Goal: Obtain resource: Download file/media

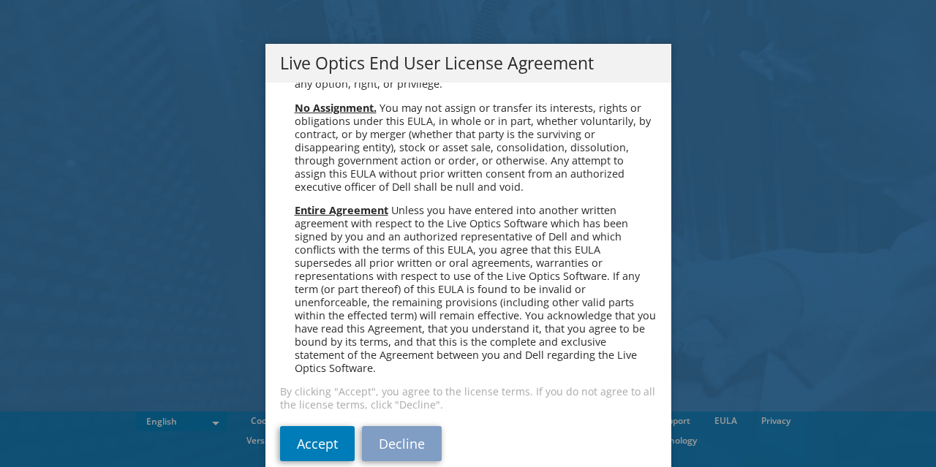
scroll to position [6, 0]
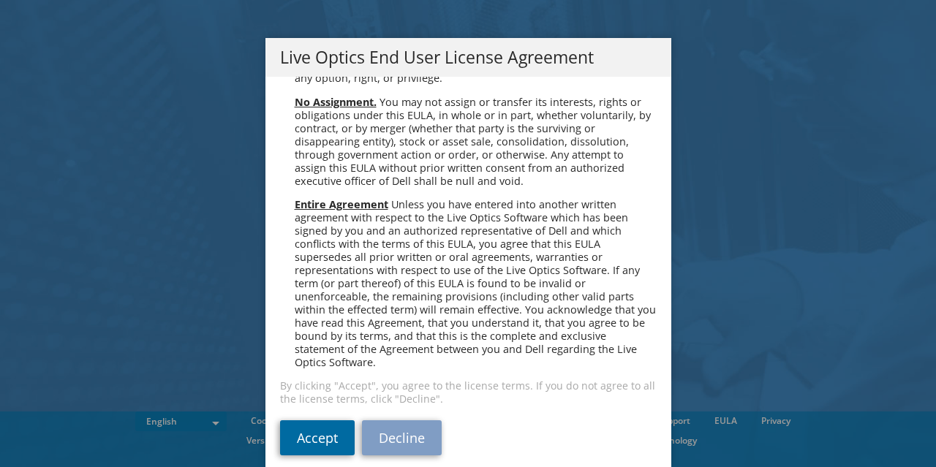
click at [315, 426] on link "Accept" at bounding box center [317, 437] width 75 height 35
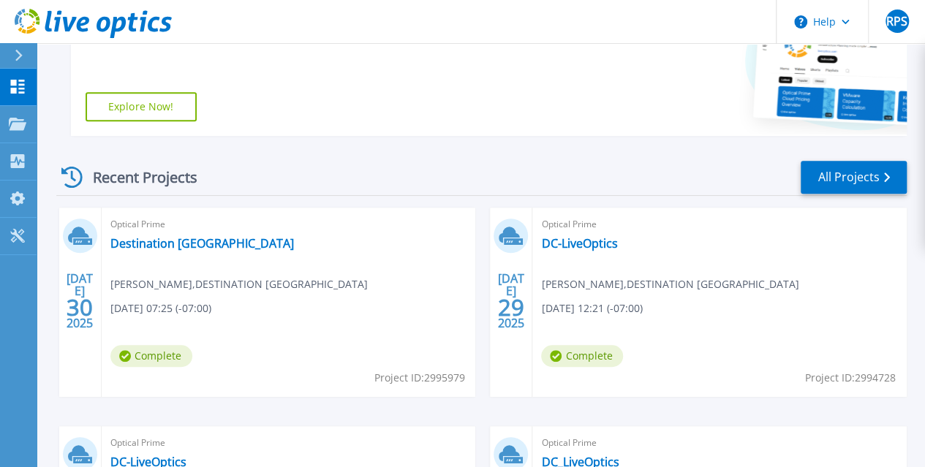
scroll to position [316, 0]
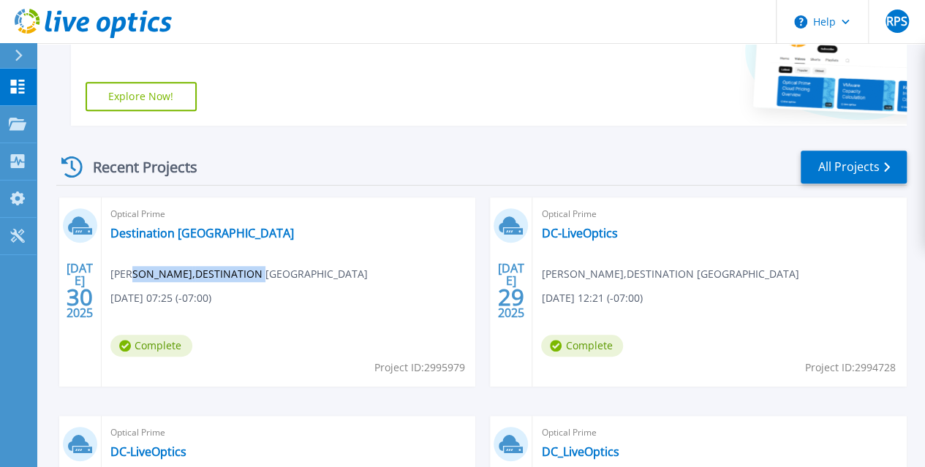
drag, startPoint x: 135, startPoint y: 276, endPoint x: 275, endPoint y: 276, distance: 140.4
click at [275, 276] on span "Raminderpal Singh , DESTINATION CANADA" at bounding box center [238, 274] width 257 height 16
click at [337, 276] on div "JUL 30 2025 Optical Prime Destination Canada Raminderpal Singh , DESTINATION CA…" at bounding box center [476, 415] width 862 height 437
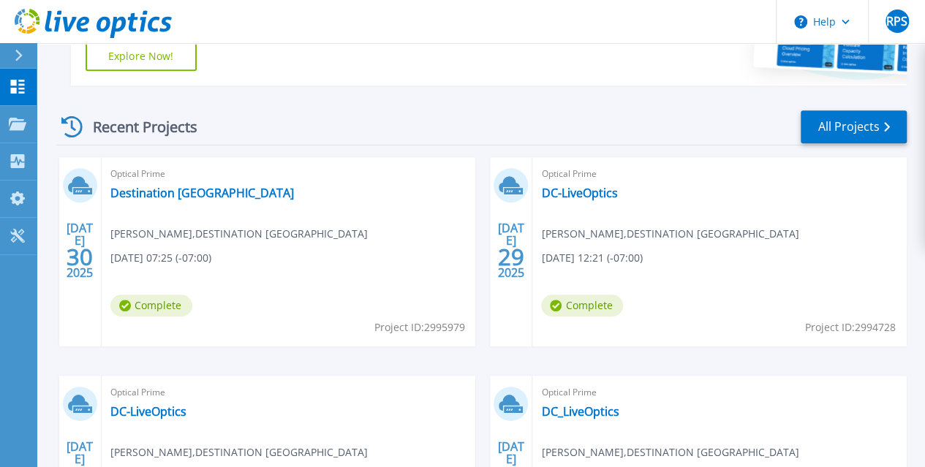
scroll to position [358, 0]
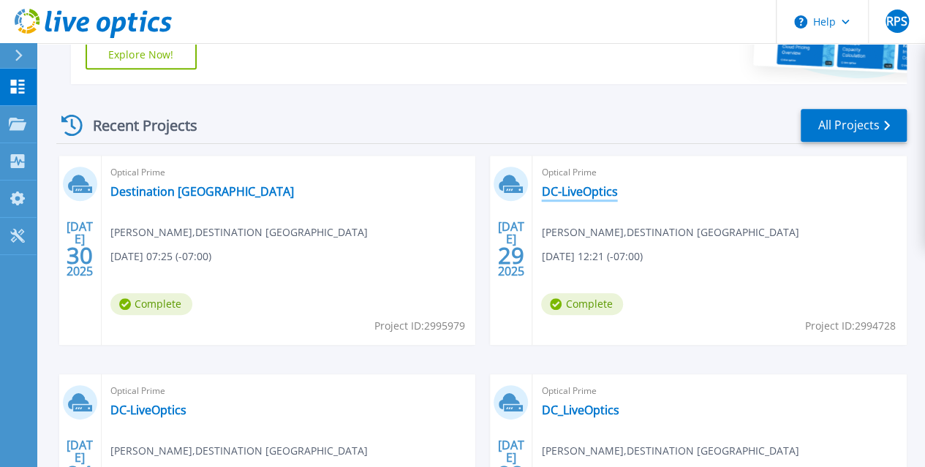
click at [541, 192] on link "DC-LiveOptics" at bounding box center [579, 191] width 76 height 15
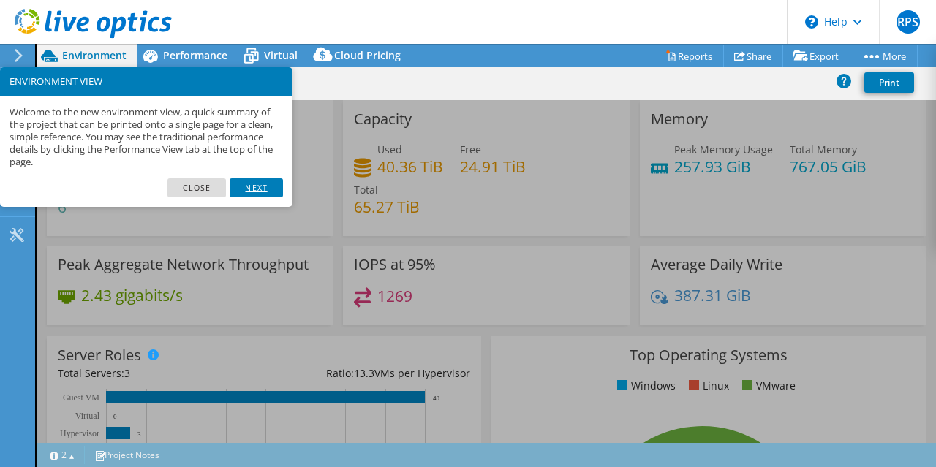
select select "USD"
click at [204, 192] on link "Close" at bounding box center [196, 187] width 59 height 19
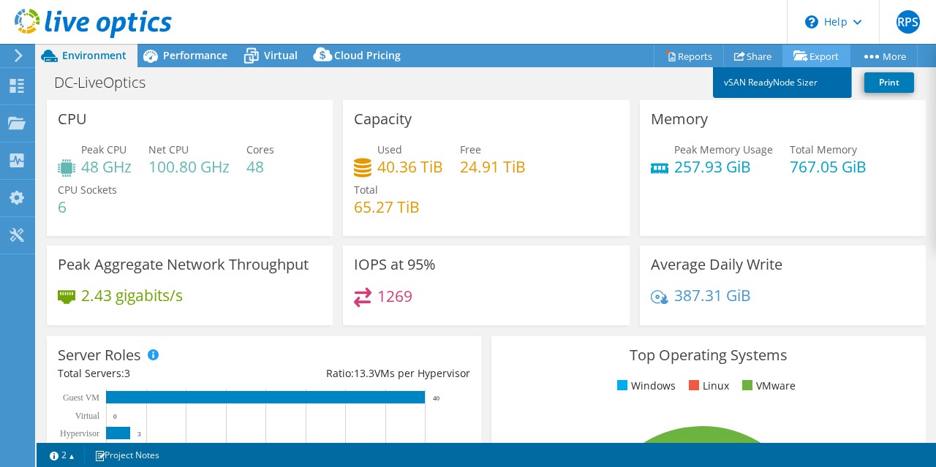
click at [763, 85] on link "vSAN ReadyNode Sizer" at bounding box center [782, 82] width 139 height 31
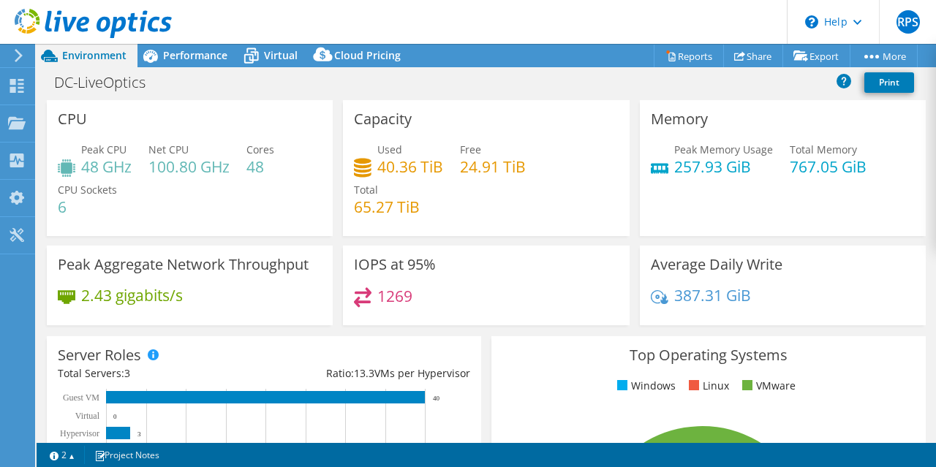
click at [626, 233] on div "Capacity Used 40.36 TiB Free 24.91 TiB Total 65.27 TiB" at bounding box center [486, 168] width 296 height 136
click at [674, 53] on link "Reports" at bounding box center [689, 56] width 70 height 23
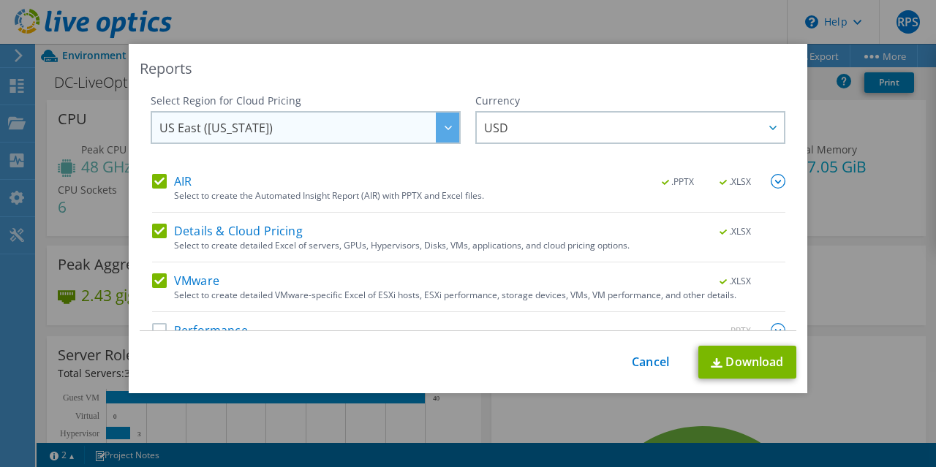
click at [360, 132] on span "US East (Virginia)" at bounding box center [309, 128] width 300 height 30
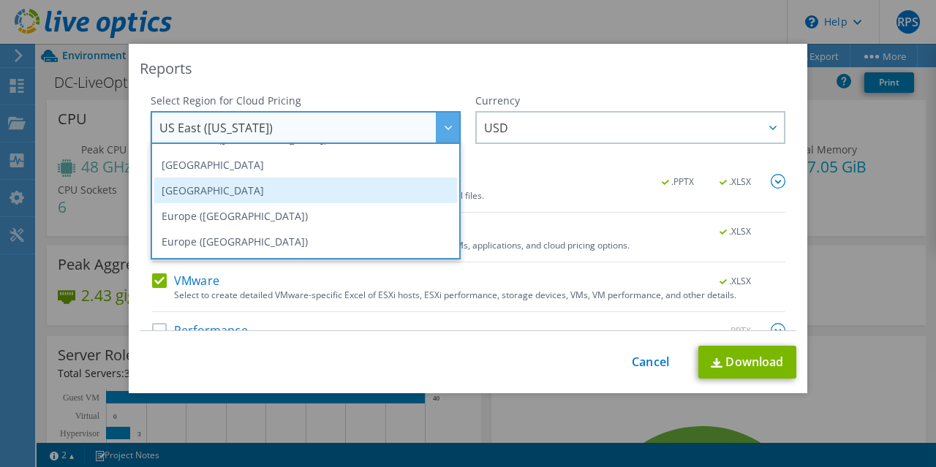
scroll to position [123, 0]
click at [279, 186] on li "Canada" at bounding box center [305, 190] width 303 height 26
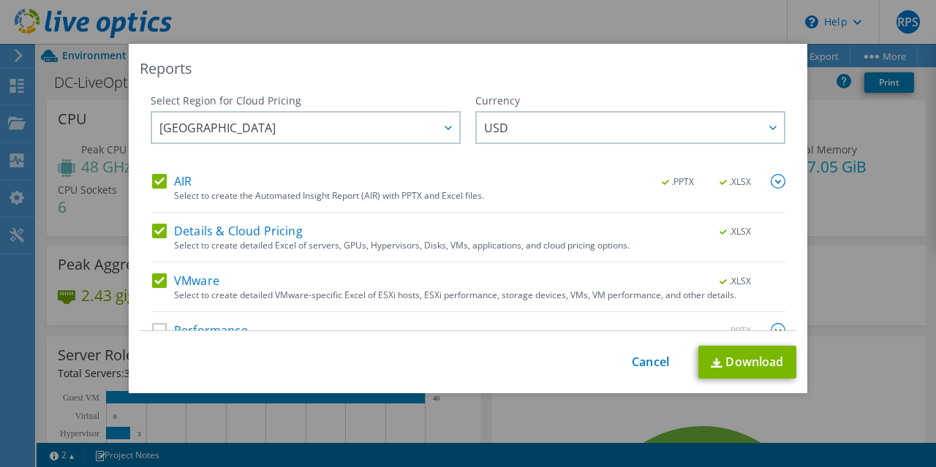
click at [468, 67] on div "Reports" at bounding box center [468, 68] width 657 height 20
click at [638, 361] on link "Cancel" at bounding box center [650, 362] width 37 height 14
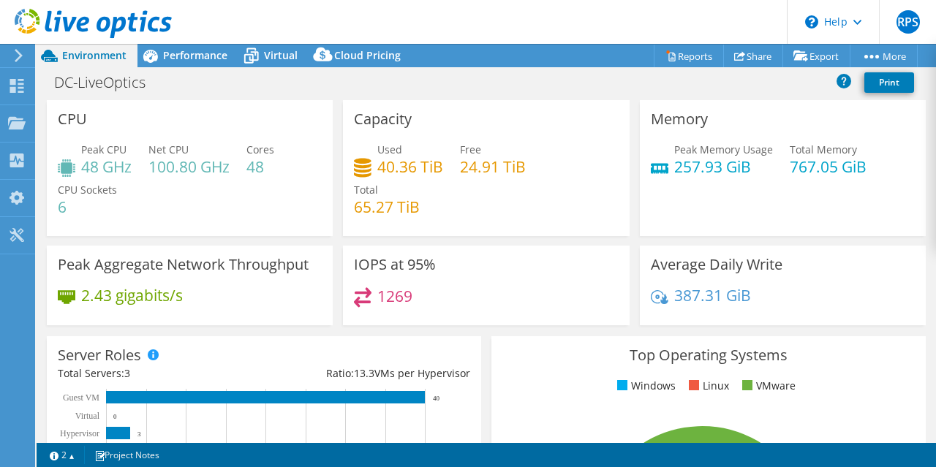
click at [607, 84] on div "DC-LiveOptics Print" at bounding box center [486, 82] width 899 height 27
click at [195, 59] on span "Performance" at bounding box center [195, 55] width 64 height 14
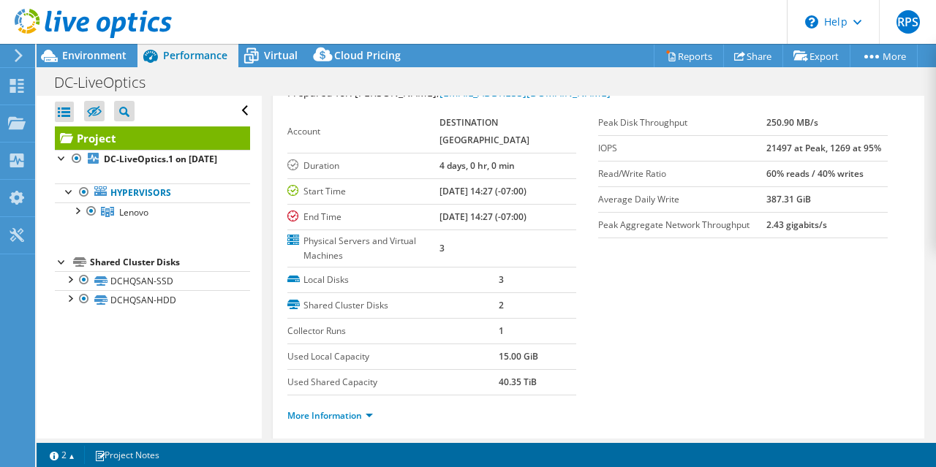
scroll to position [49, 0]
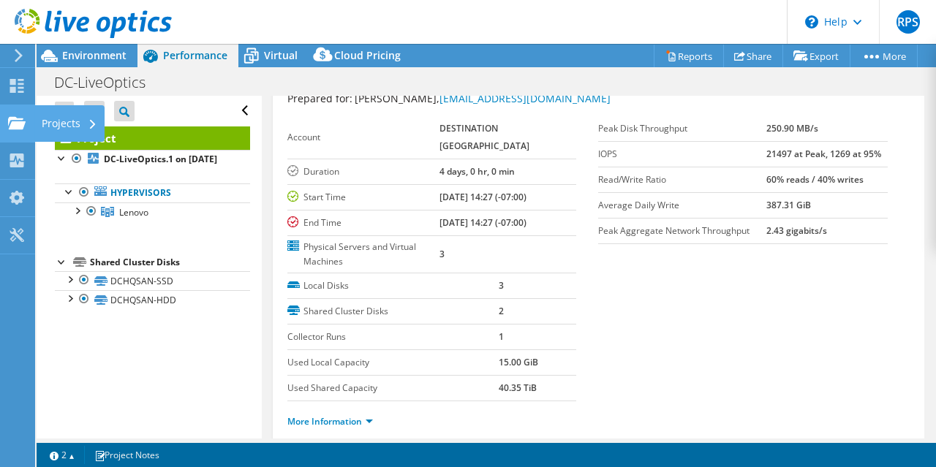
click at [90, 121] on use at bounding box center [93, 125] width 6 height 10
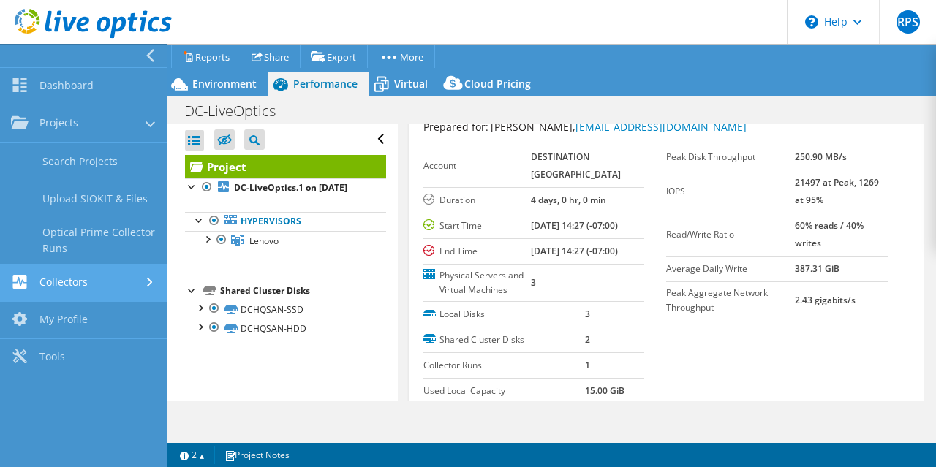
click at [149, 280] on use at bounding box center [150, 283] width 6 height 10
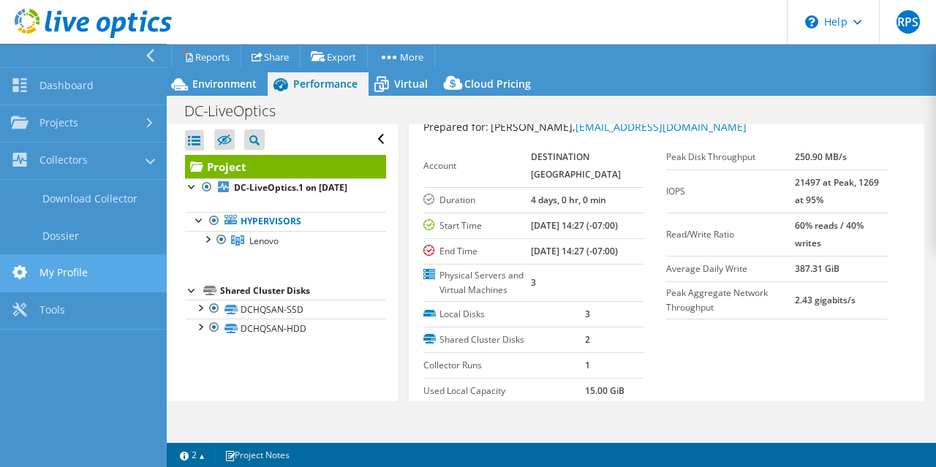
click at [98, 270] on link "My Profile" at bounding box center [83, 273] width 167 height 37
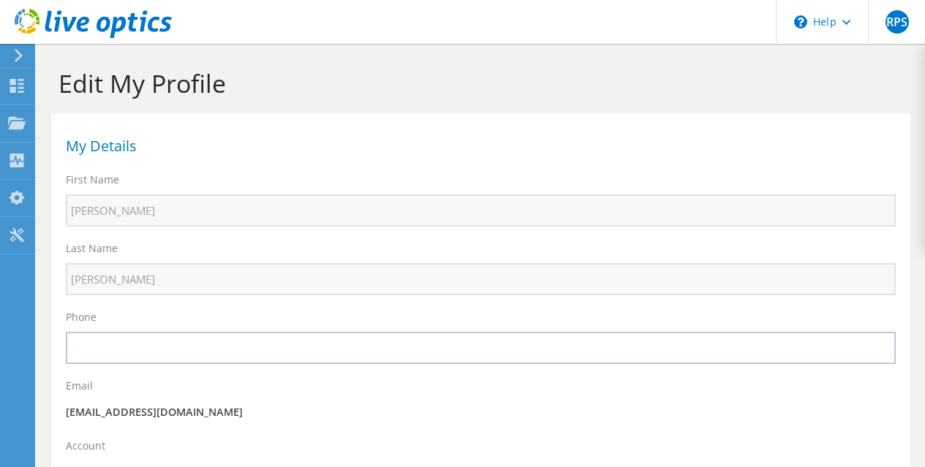
select select "37"
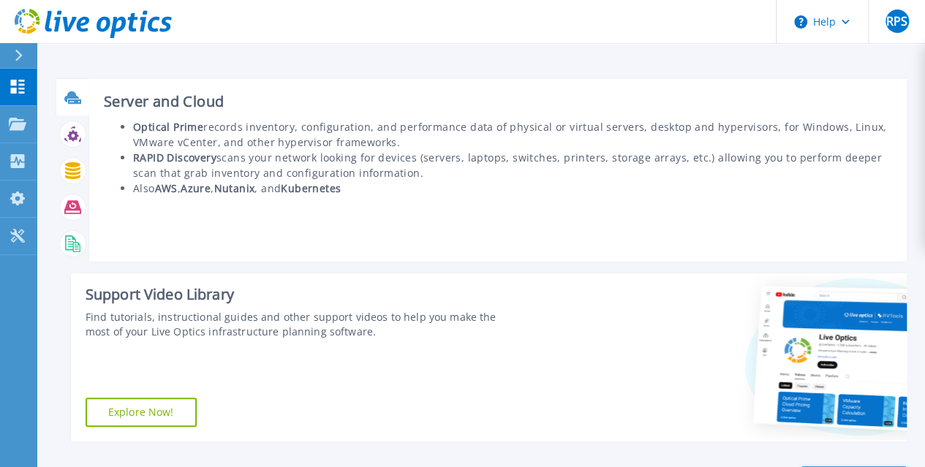
click at [443, 183] on li "Also AWS , Azure , Nutanix , and Kubernetes" at bounding box center [512, 188] width 759 height 15
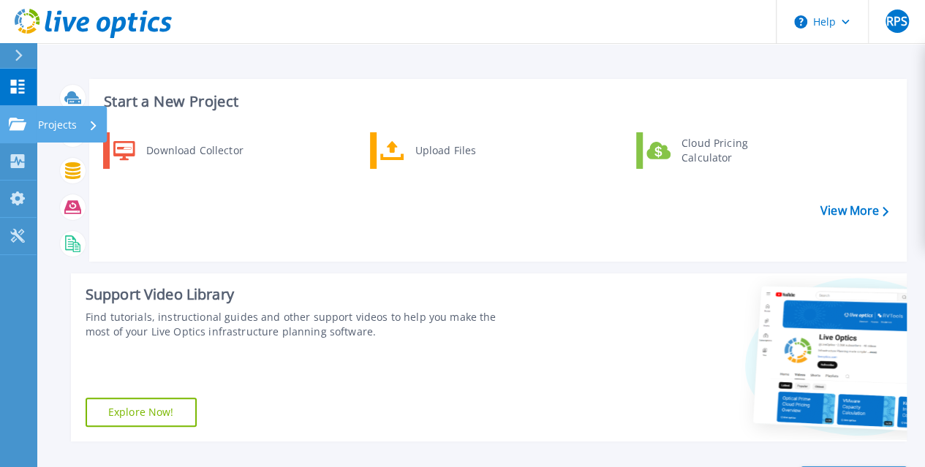
click at [91, 133] on div "Projects" at bounding box center [68, 125] width 60 height 38
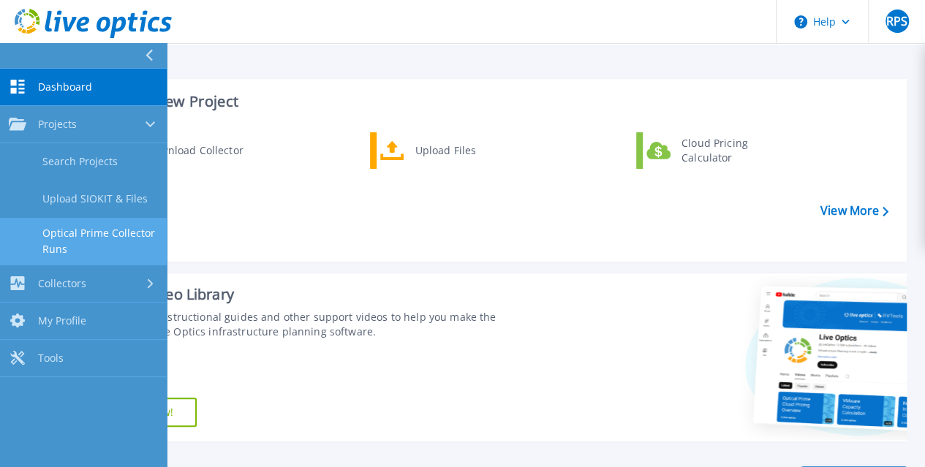
click at [109, 242] on link "Optical Prime Collector Runs" at bounding box center [83, 241] width 167 height 47
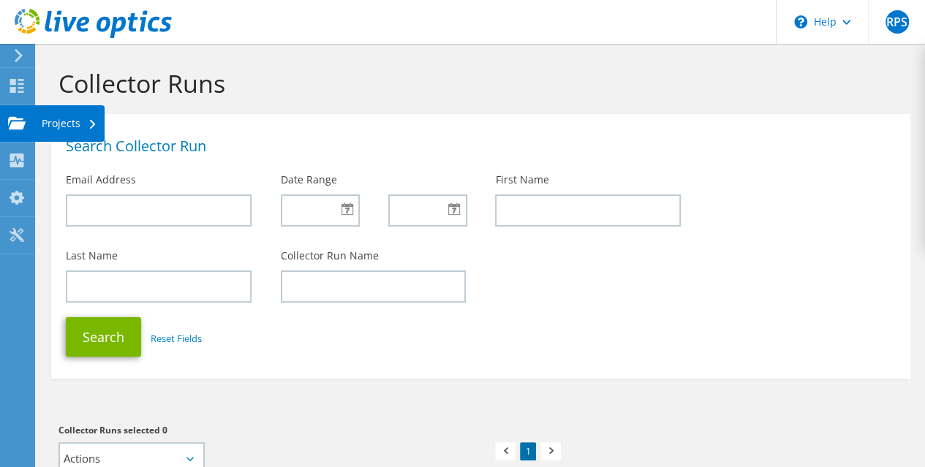
click at [58, 124] on div "Projects" at bounding box center [69, 123] width 70 height 37
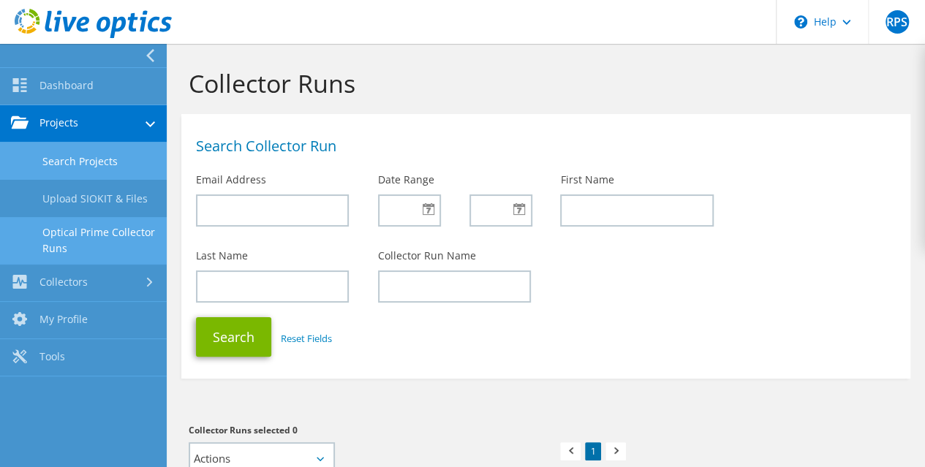
click at [129, 164] on link "Search Projects" at bounding box center [83, 161] width 167 height 37
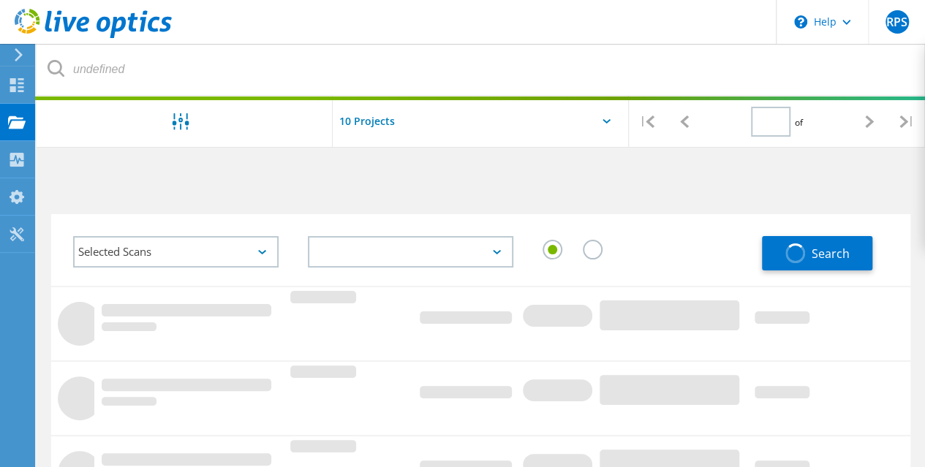
type input "1"
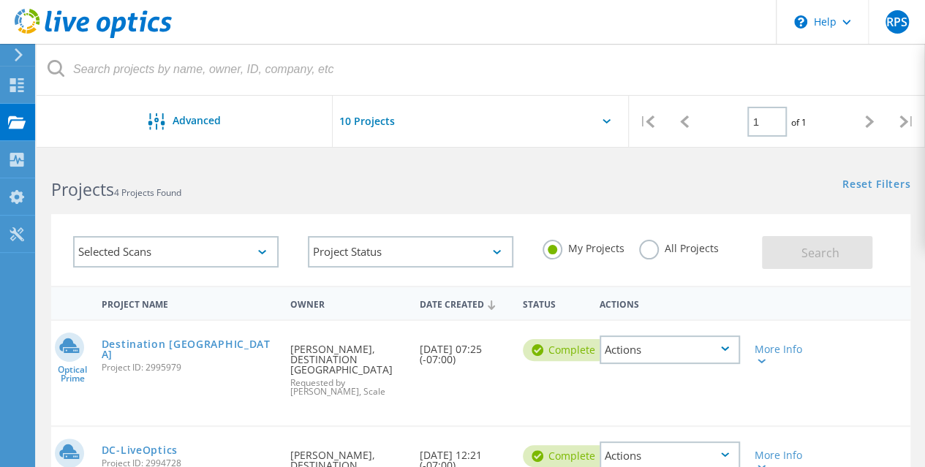
click at [288, 224] on div "Selected Scans" at bounding box center [175, 252] width 235 height 61
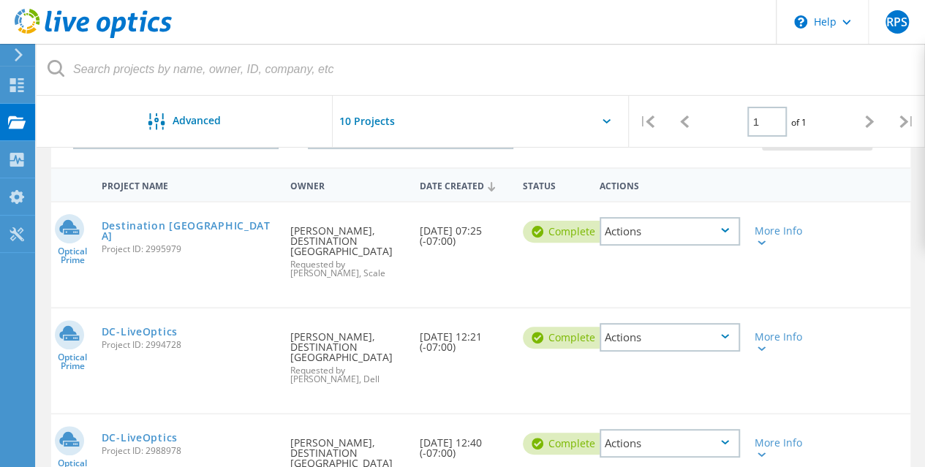
scroll to position [119, 0]
click at [731, 324] on div "Actions" at bounding box center [670, 336] width 140 height 29
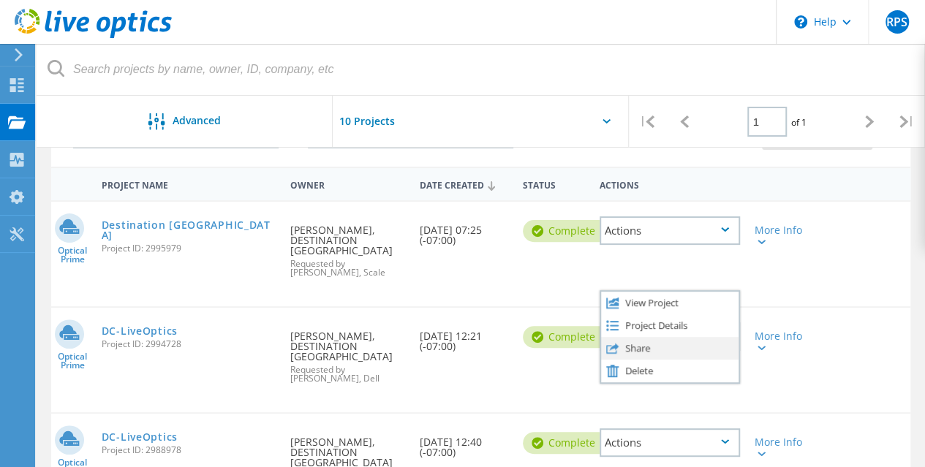
click at [658, 338] on div "Share" at bounding box center [669, 348] width 137 height 23
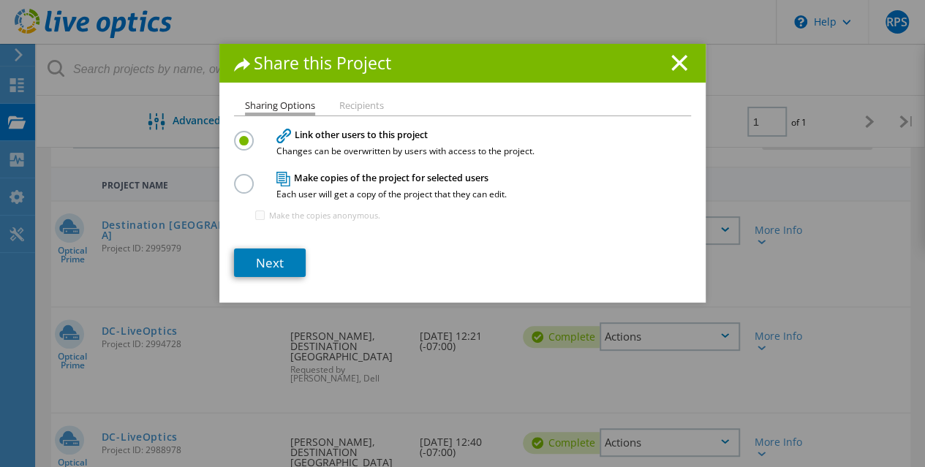
click at [241, 178] on label at bounding box center [247, 176] width 26 height 4
click at [0, 0] on input "radio" at bounding box center [0, 0] width 0 height 0
click at [350, 106] on li "Recipients" at bounding box center [361, 107] width 45 height 12
click at [671, 61] on icon at bounding box center [679, 63] width 16 height 16
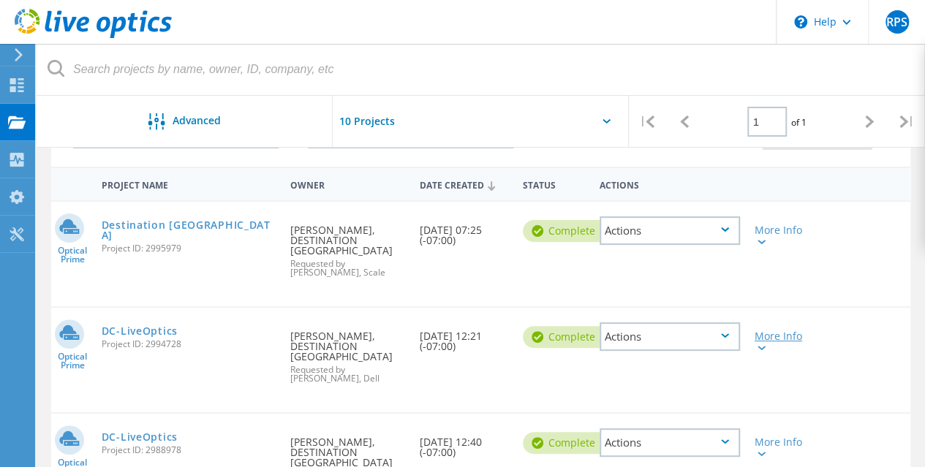
click at [761, 342] on lo-svg-helper at bounding box center [760, 347] width 11 height 12
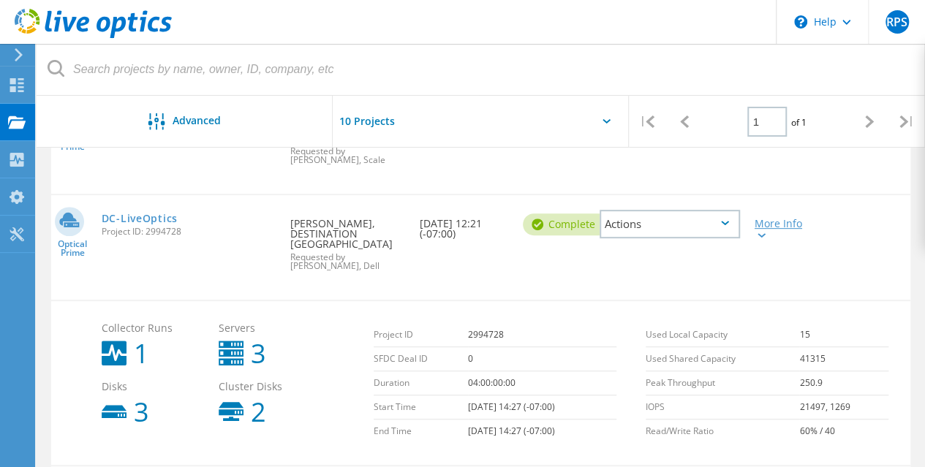
scroll to position [260, 0]
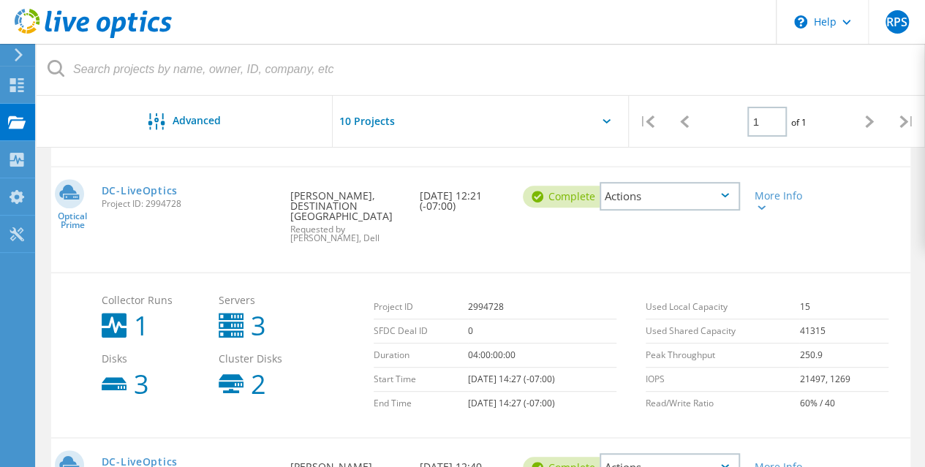
click at [619, 224] on div "Optical Prime DC-LiveOptics Project ID: 2994728 Requested By Raminderpal Singh,…" at bounding box center [480, 219] width 859 height 105
click at [763, 203] on div "More Info" at bounding box center [781, 196] width 69 height 58
click at [762, 205] on icon at bounding box center [762, 207] width 8 height 4
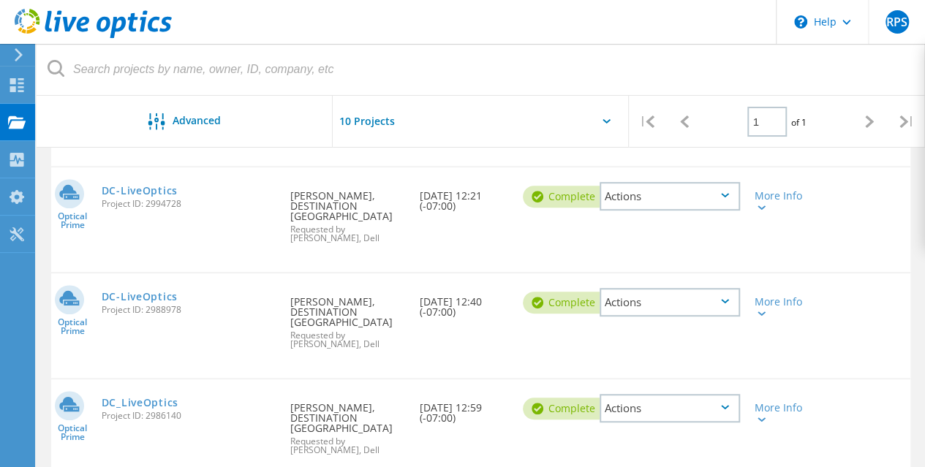
scroll to position [193, 0]
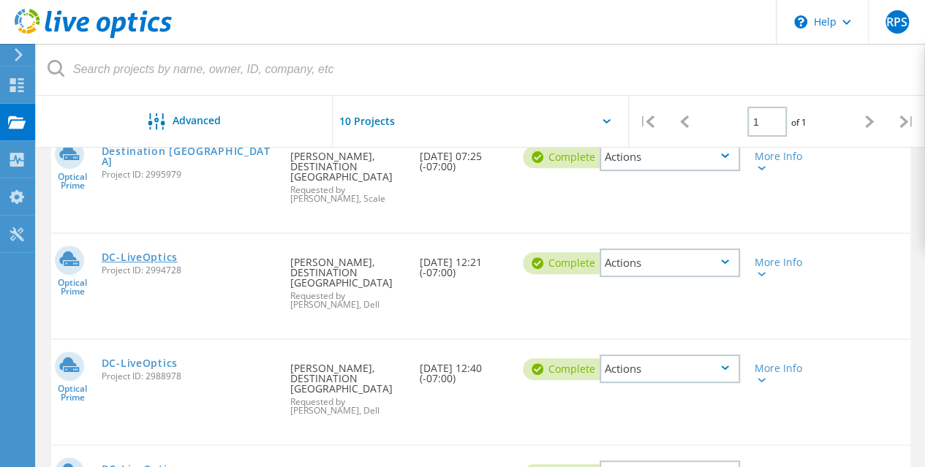
click at [134, 252] on link "DC-LiveOptics" at bounding box center [140, 257] width 76 height 10
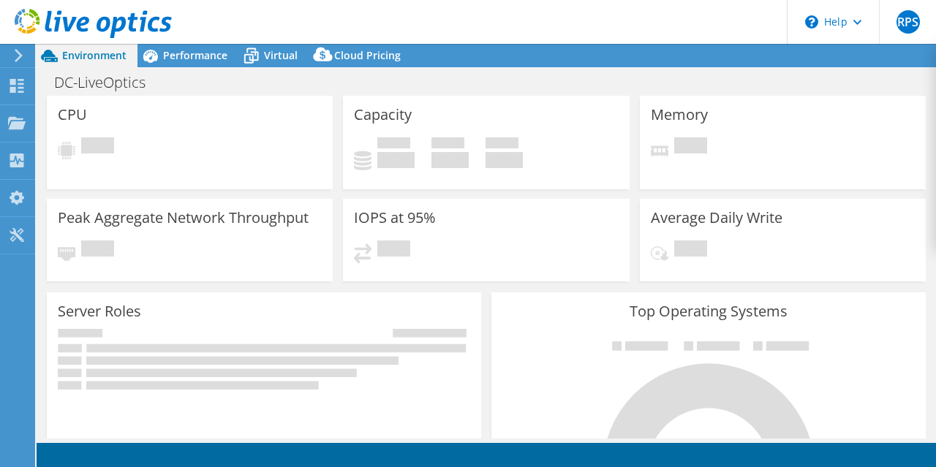
select select "USD"
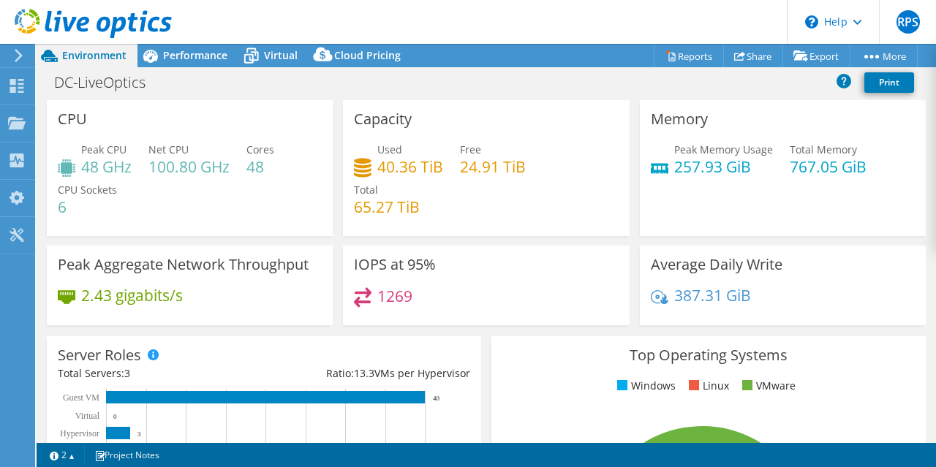
click at [338, 207] on div "Capacity Used 40.36 TiB Free 24.91 TiB Total 65.27 TiB" at bounding box center [486, 168] width 296 height 136
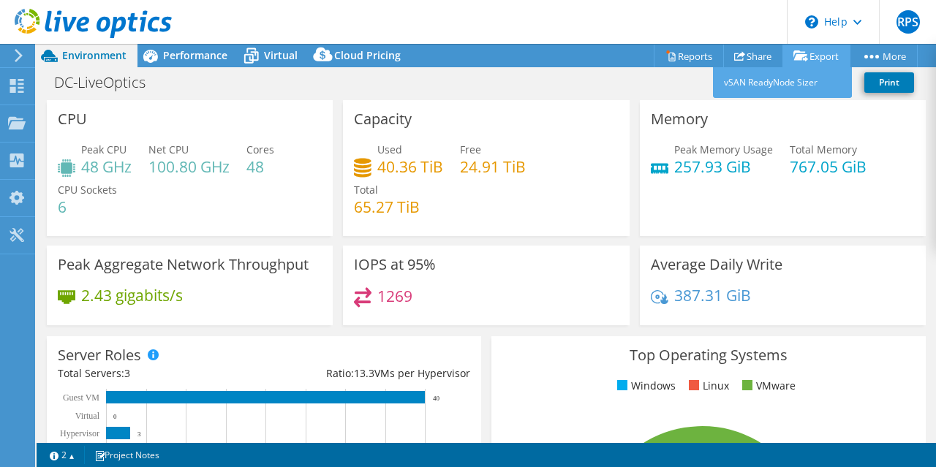
click at [813, 58] on link "Export" at bounding box center [816, 56] width 68 height 23
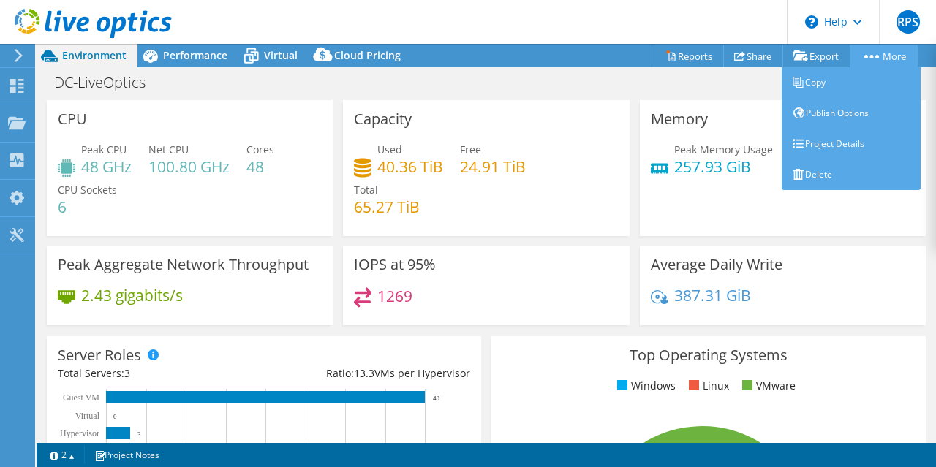
click at [870, 57] on circle at bounding box center [872, 57] width 4 height 4
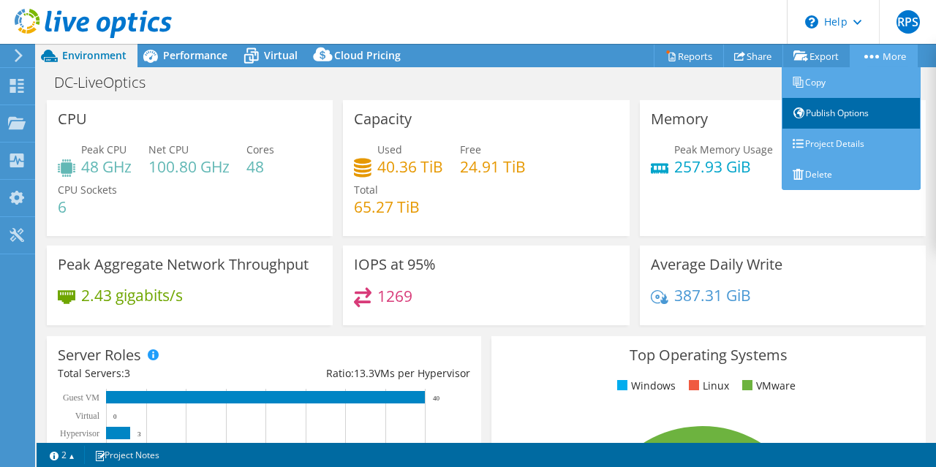
click at [832, 113] on link "Publish Options" at bounding box center [851, 113] width 139 height 31
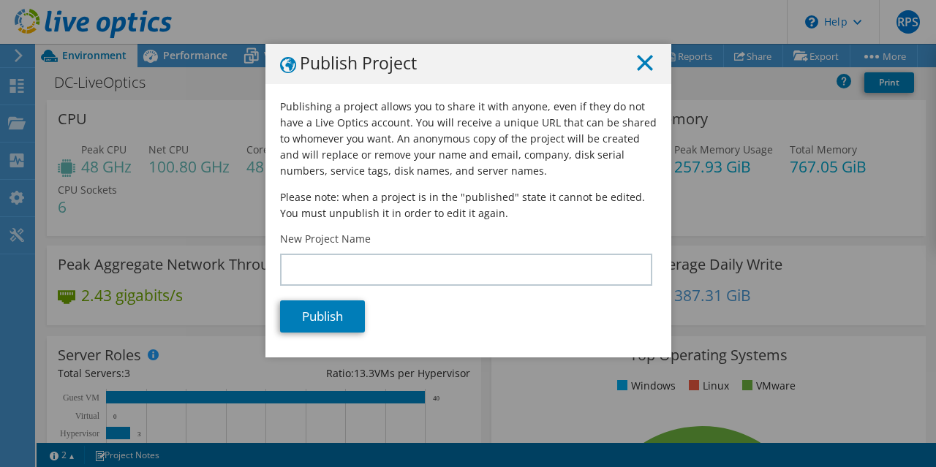
click at [637, 62] on icon at bounding box center [645, 63] width 16 height 16
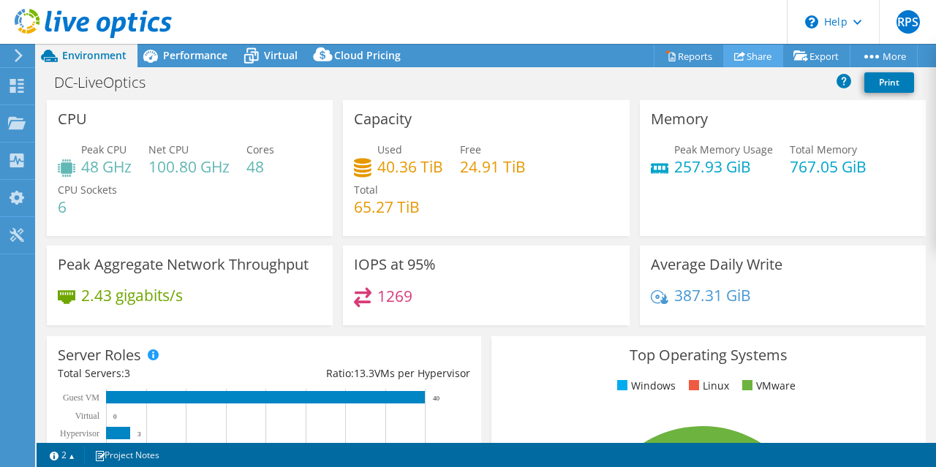
click at [747, 52] on link "Share" at bounding box center [753, 56] width 60 height 23
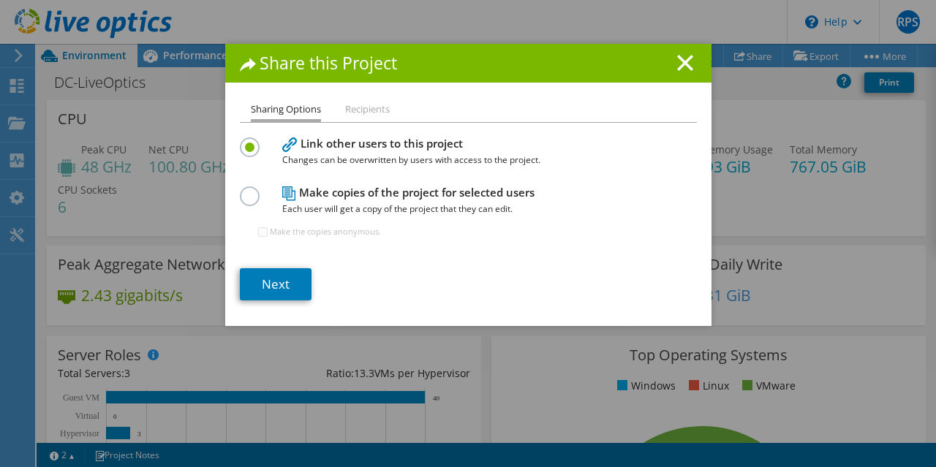
click at [668, 65] on h1 "Share this Project" at bounding box center [468, 63] width 457 height 17
click at [678, 64] on line at bounding box center [685, 63] width 15 height 15
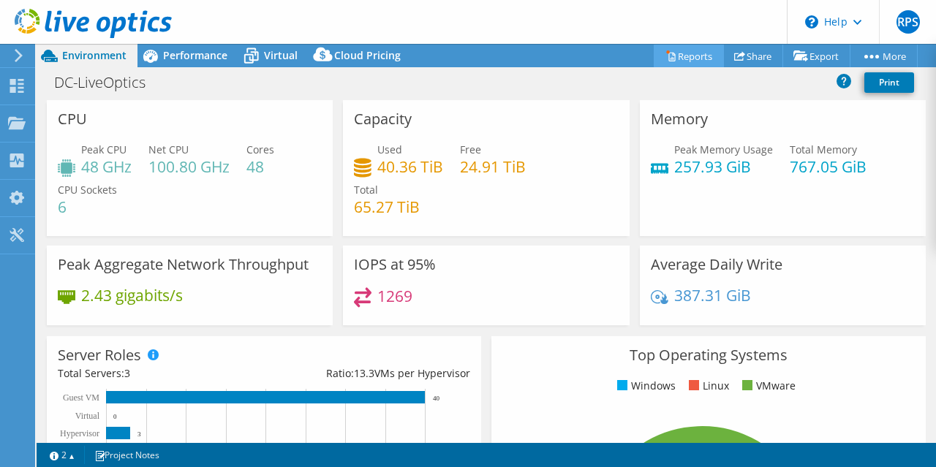
click at [690, 57] on link "Reports" at bounding box center [689, 56] width 70 height 23
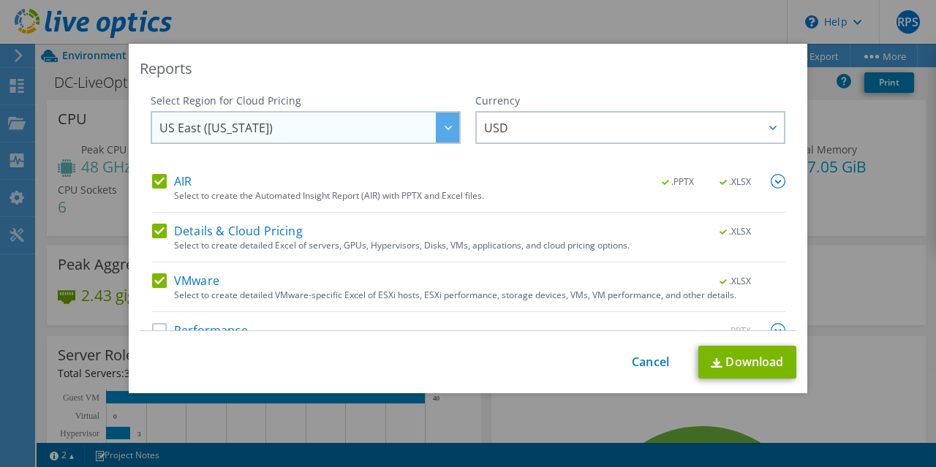
click at [362, 118] on span "US East ([US_STATE])" at bounding box center [309, 128] width 300 height 30
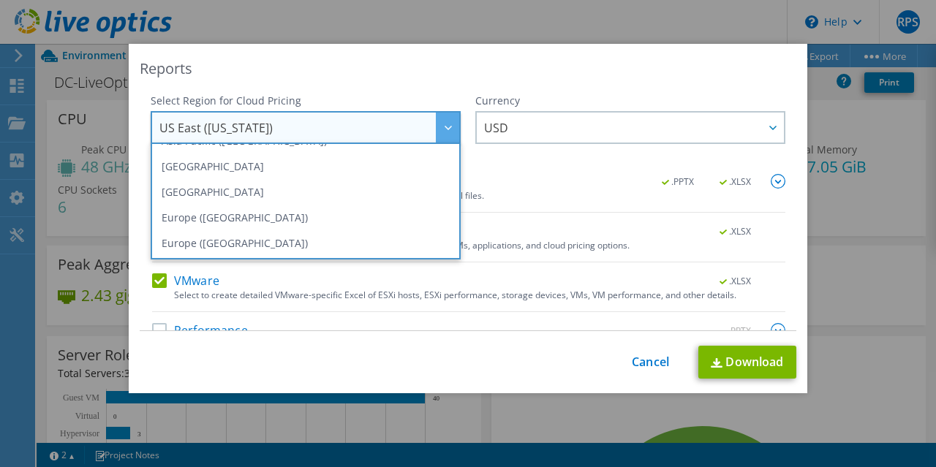
scroll to position [122, 0]
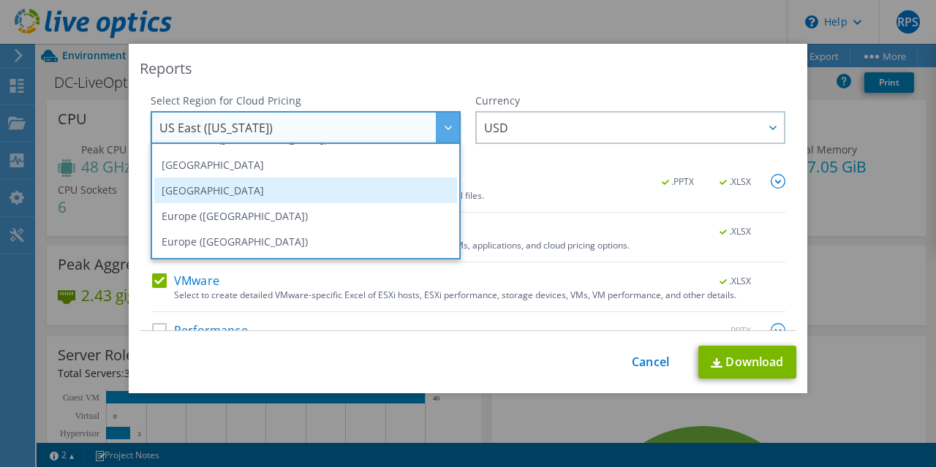
click at [319, 182] on li "[GEOGRAPHIC_DATA]" at bounding box center [305, 191] width 303 height 26
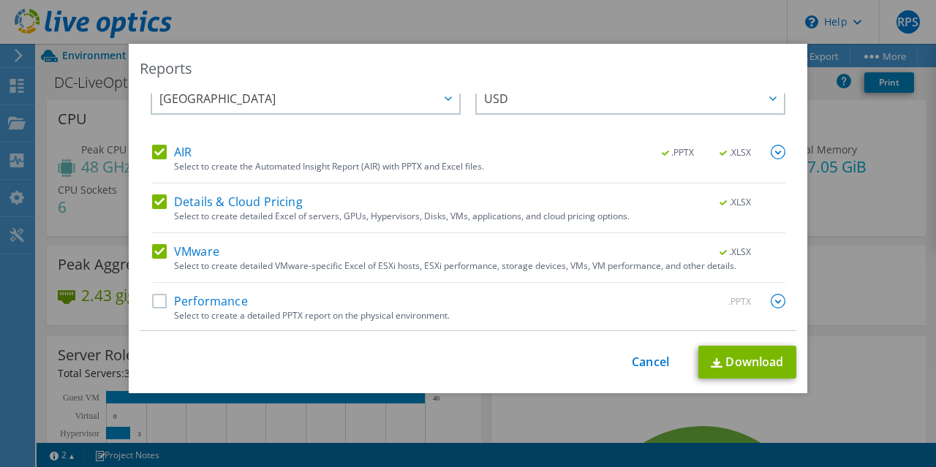
scroll to position [29, 0]
click at [156, 301] on label "Performance" at bounding box center [200, 301] width 96 height 15
click at [0, 0] on input "Performance" at bounding box center [0, 0] width 0 height 0
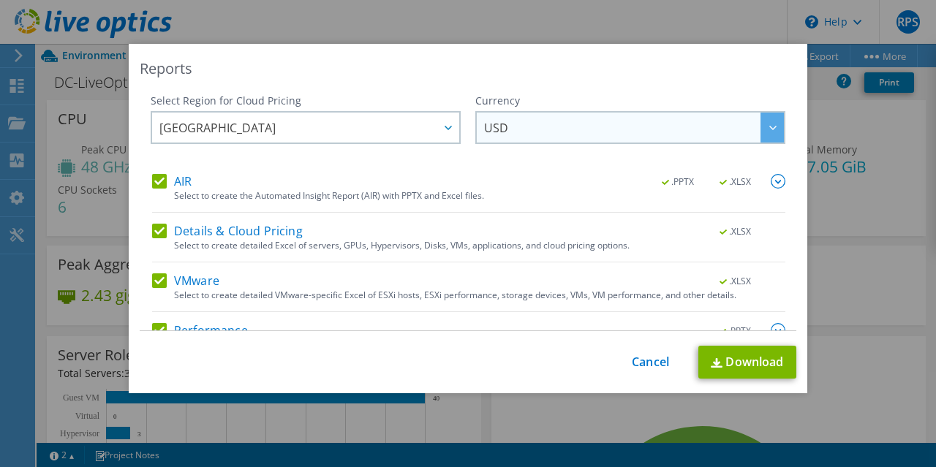
click at [680, 122] on span "USD" at bounding box center [634, 128] width 300 height 30
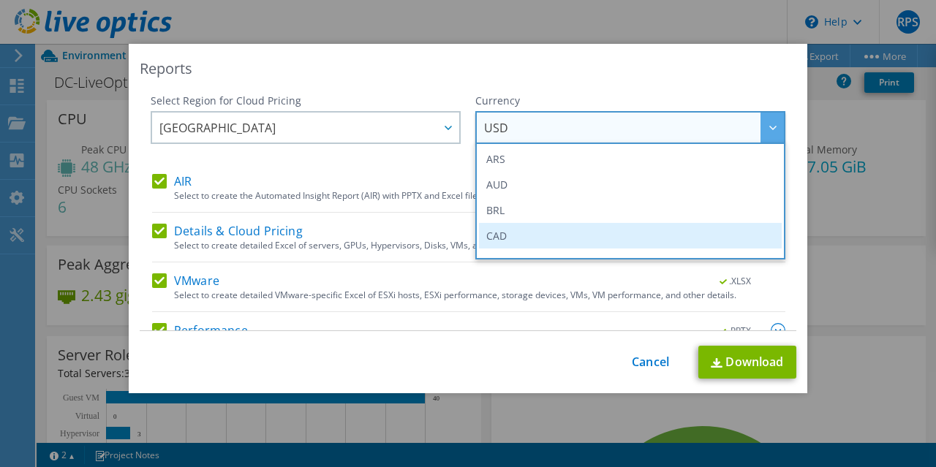
click at [575, 232] on li "CAD" at bounding box center [630, 236] width 303 height 26
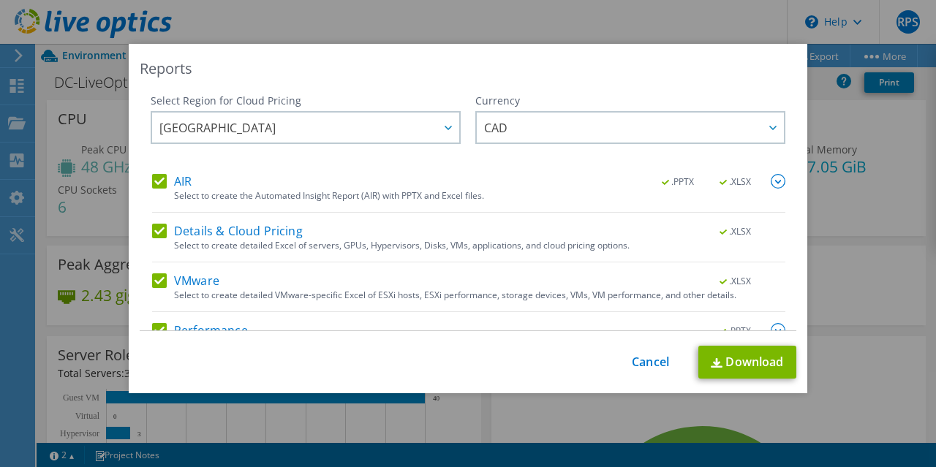
click at [522, 156] on div "Currency ARS AUD BRL CAD CHF CLP CNY DKK EUR GBP HKD HUF INR JPY MXN MYR NOK NZ…" at bounding box center [630, 134] width 310 height 80
click at [740, 358] on link "Download" at bounding box center [747, 362] width 98 height 33
click at [641, 355] on link "Cancel" at bounding box center [650, 362] width 37 height 14
